Goal: Task Accomplishment & Management: Manage account settings

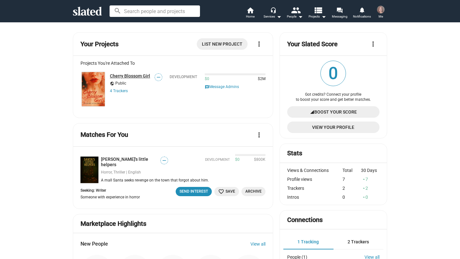
click at [135, 76] on link "Cherry Blossom Girl" at bounding box center [130, 75] width 40 height 5
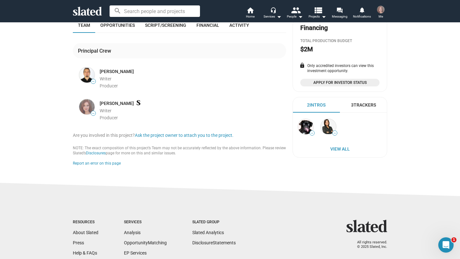
scroll to position [173, 0]
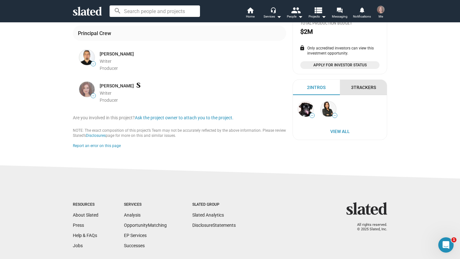
click at [372, 86] on div "3 Trackers" at bounding box center [363, 88] width 25 height 6
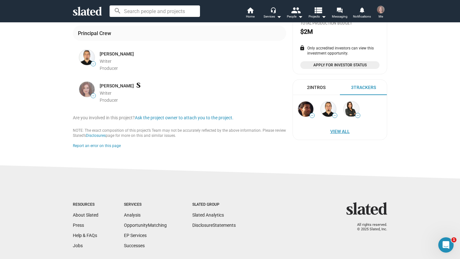
click at [340, 133] on span "View All" at bounding box center [339, 132] width 81 height 12
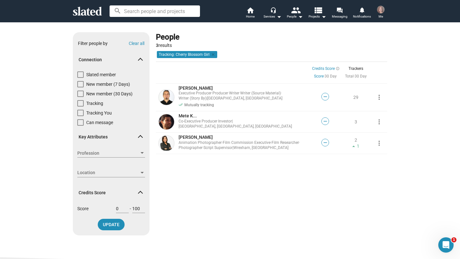
click at [380, 9] on img at bounding box center [381, 10] width 8 height 8
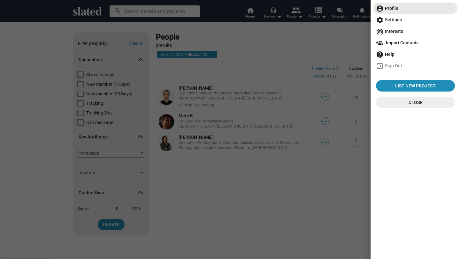
click at [396, 9] on span "account_circle Profile" at bounding box center [415, 9] width 79 height 12
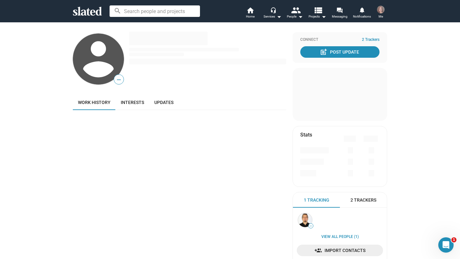
click at [381, 10] on img at bounding box center [381, 10] width 8 height 8
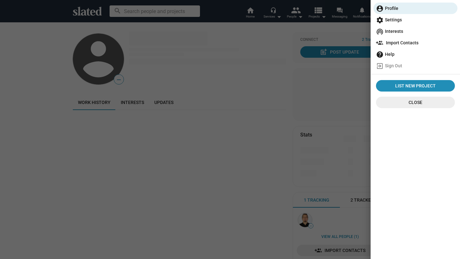
click at [396, 21] on span "settings Settings" at bounding box center [415, 20] width 79 height 12
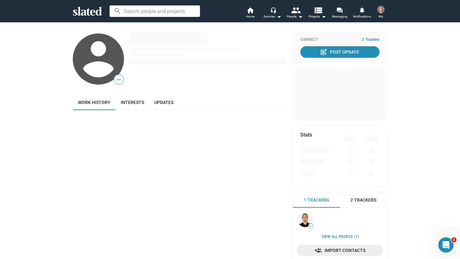
click at [382, 9] on img at bounding box center [381, 10] width 8 height 8
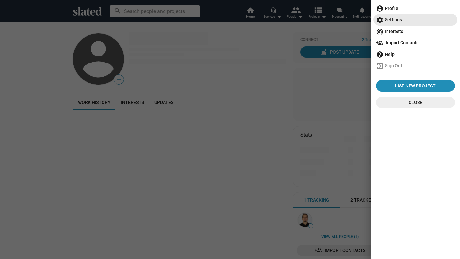
click at [396, 19] on span "settings Settings" at bounding box center [415, 20] width 79 height 12
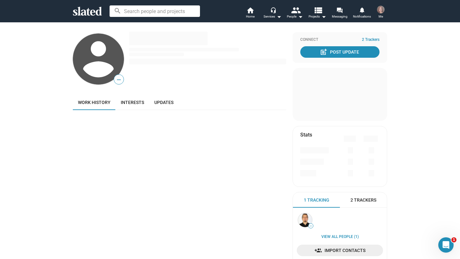
click at [81, 12] on icon at bounding box center [87, 11] width 29 height 9
